Goal: Use online tool/utility

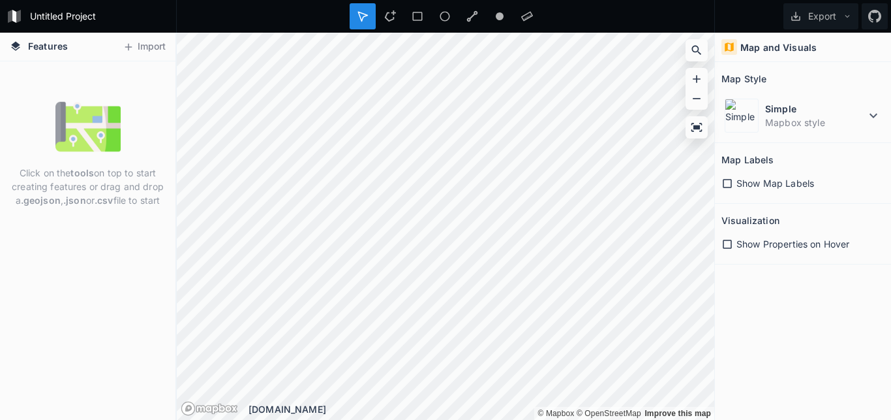
click at [134, 46] on button "Import" at bounding box center [144, 47] width 56 height 21
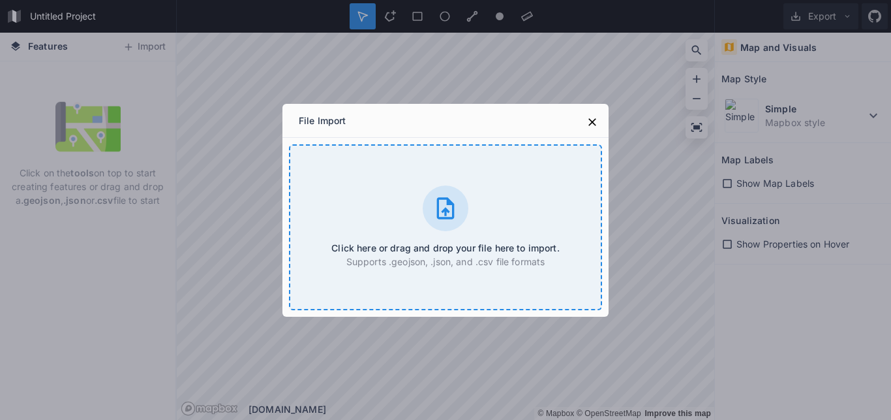
click at [443, 215] on icon at bounding box center [446, 208] width 26 height 26
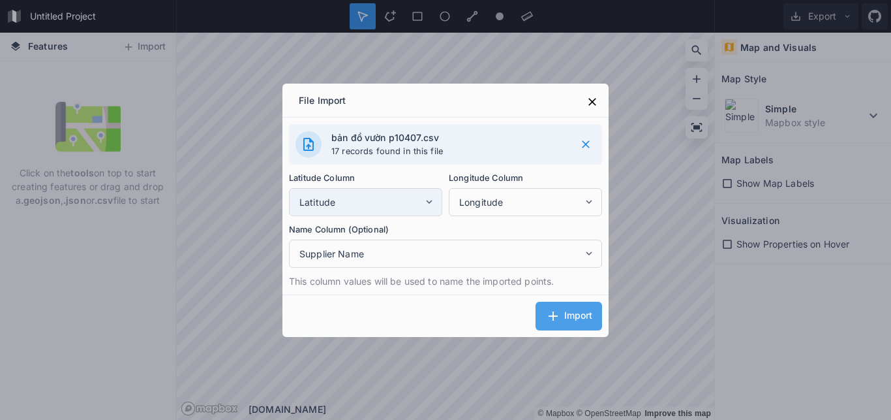
click at [429, 200] on icon at bounding box center [430, 202] width 12 height 12
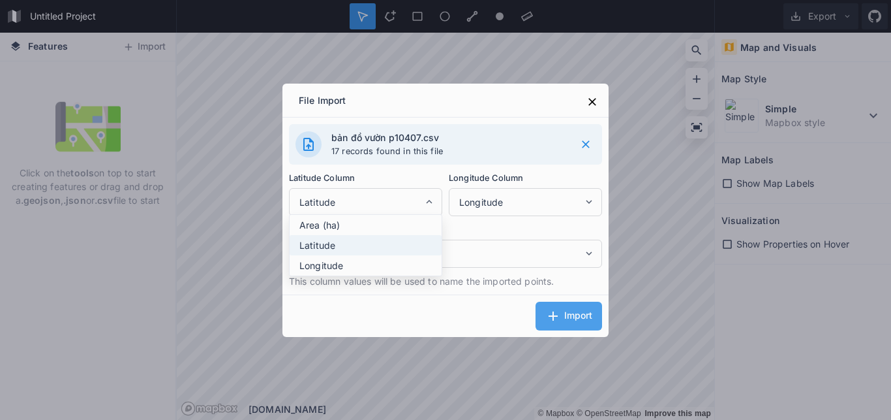
click at [326, 247] on span "Latitude" at bounding box center [369, 245] width 139 height 14
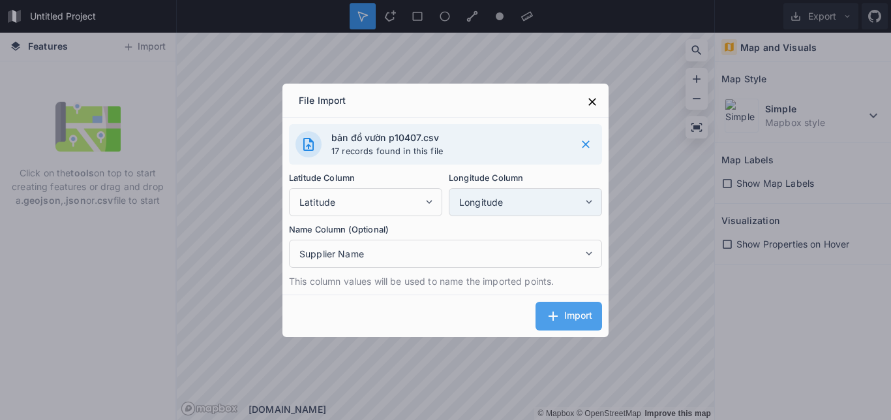
click at [584, 201] on icon at bounding box center [589, 202] width 12 height 12
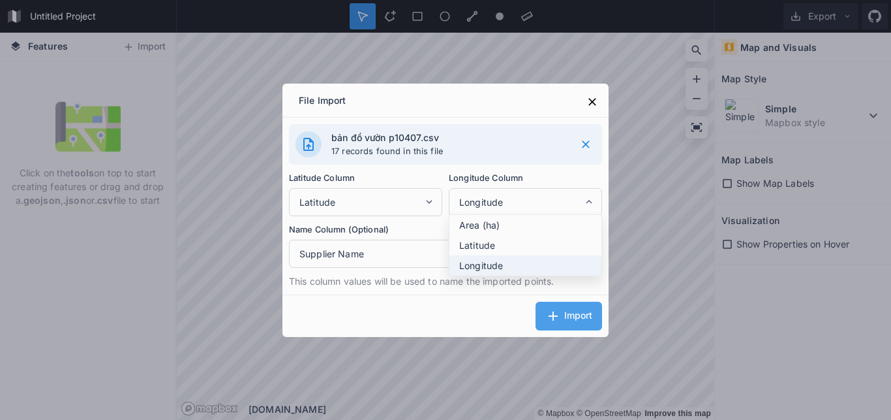
click at [476, 265] on span "Longitude" at bounding box center [528, 265] width 139 height 14
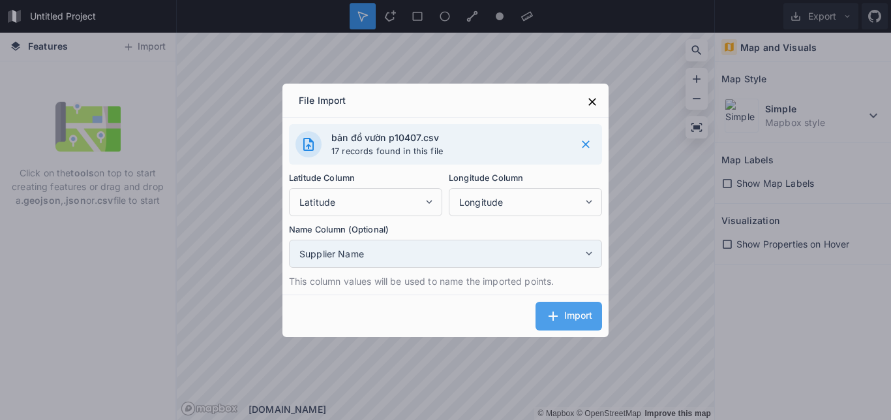
click at [585, 253] on icon at bounding box center [589, 253] width 12 height 12
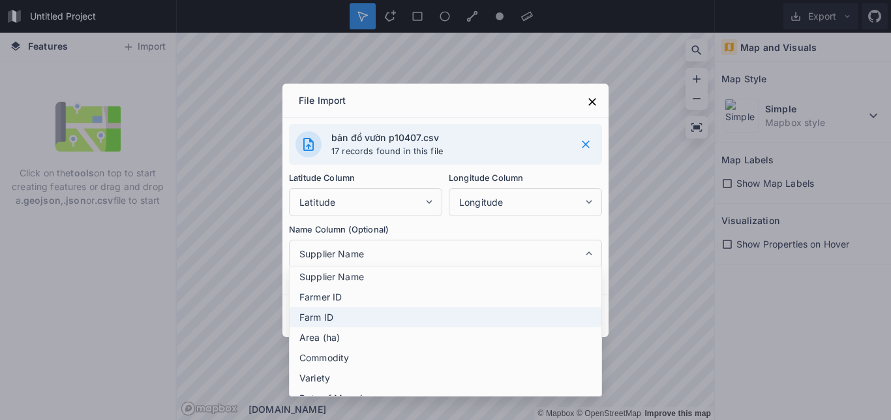
click at [327, 313] on span "Farm ID" at bounding box center [449, 317] width 299 height 14
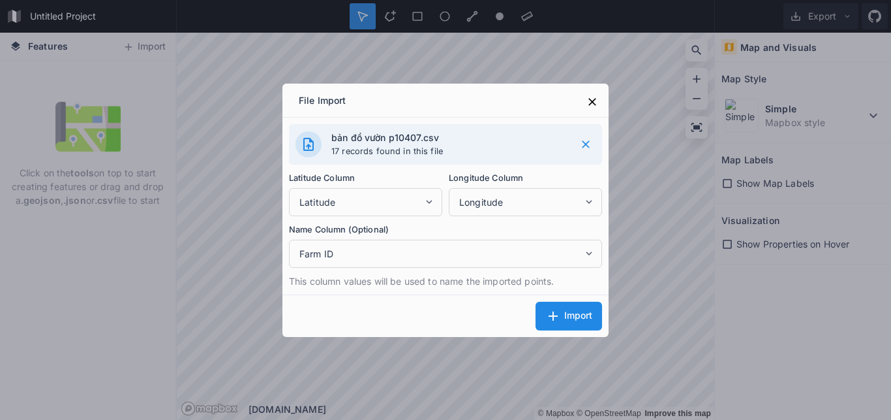
click at [565, 311] on span "Import" at bounding box center [579, 315] width 28 height 10
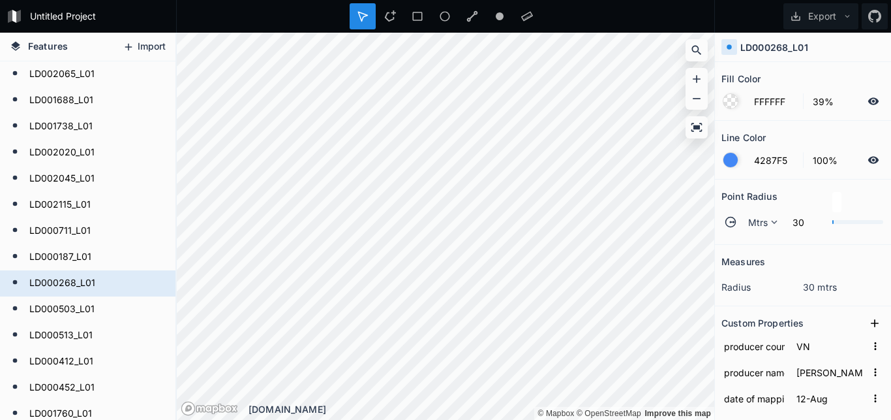
click at [142, 43] on button "Import" at bounding box center [144, 47] width 56 height 21
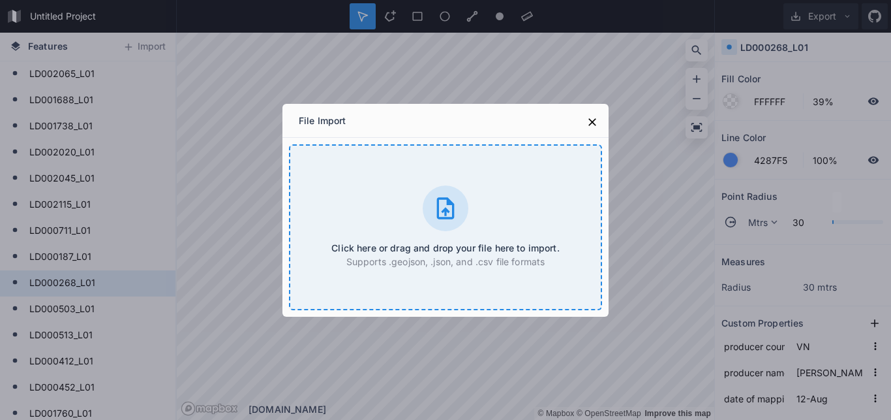
click at [447, 209] on icon at bounding box center [446, 208] width 18 height 22
click at [448, 208] on icon at bounding box center [446, 208] width 26 height 26
click at [447, 212] on icon at bounding box center [446, 208] width 26 height 26
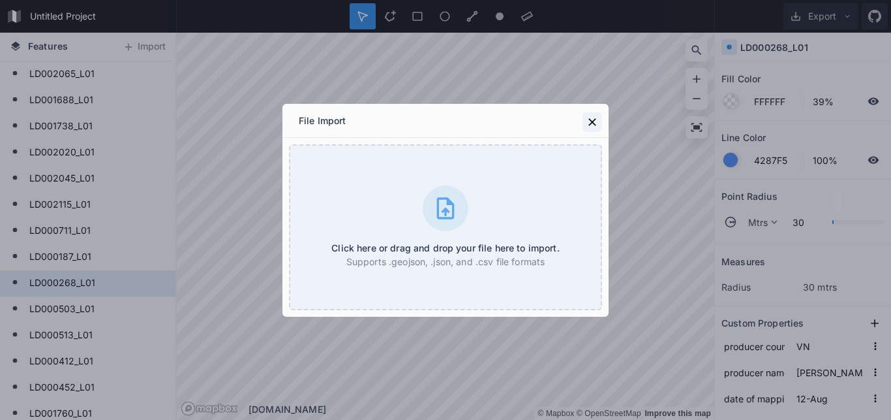
click at [593, 125] on icon at bounding box center [592, 122] width 13 height 13
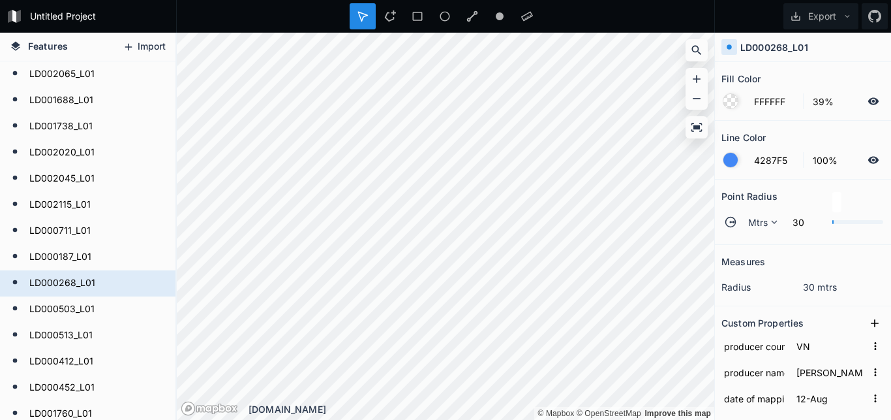
click at [134, 43] on button "Import" at bounding box center [144, 47] width 56 height 21
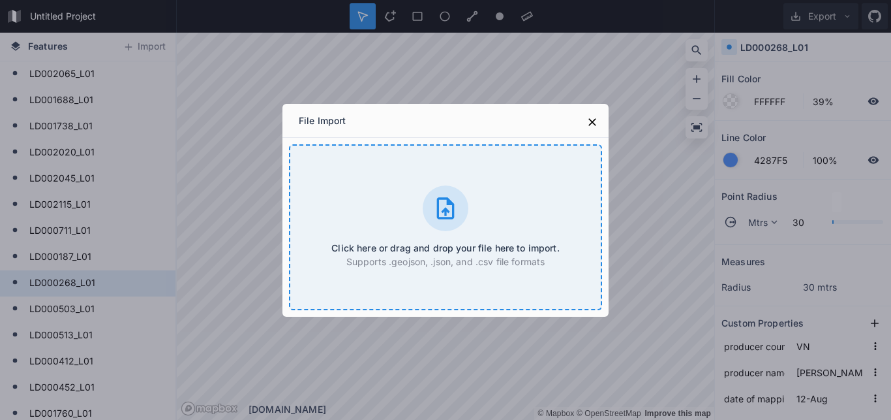
click at [443, 211] on icon at bounding box center [446, 208] width 18 height 22
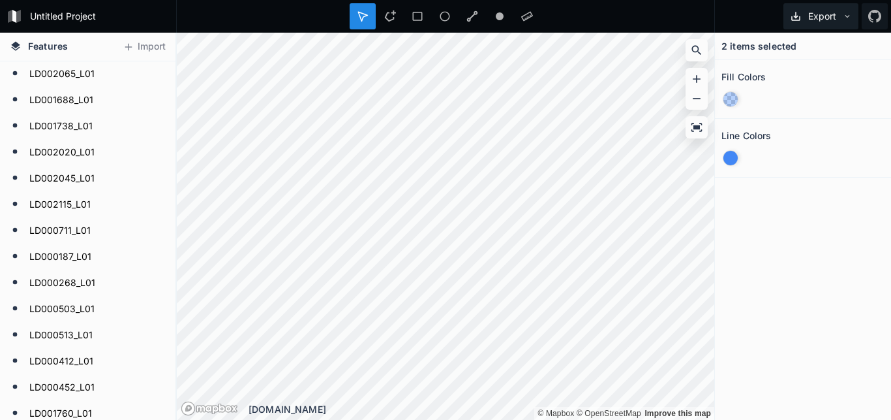
click at [846, 14] on icon at bounding box center [847, 16] width 9 height 9
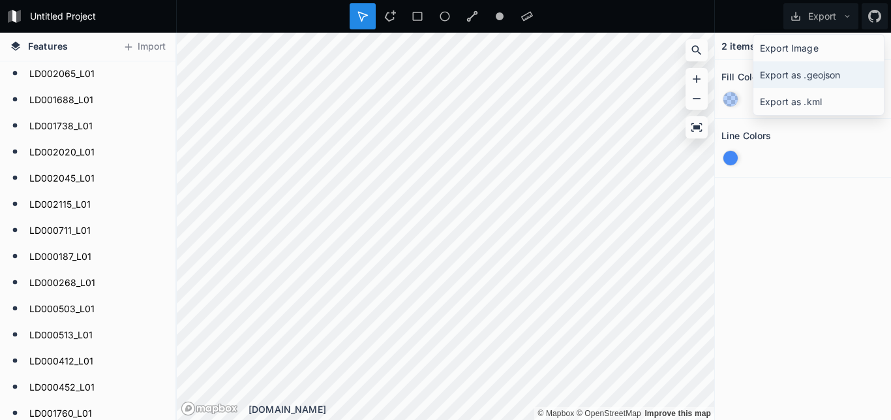
click at [802, 74] on div "Export as .geojson" at bounding box center [819, 74] width 131 height 27
